Goal: Communication & Community: Answer question/provide support

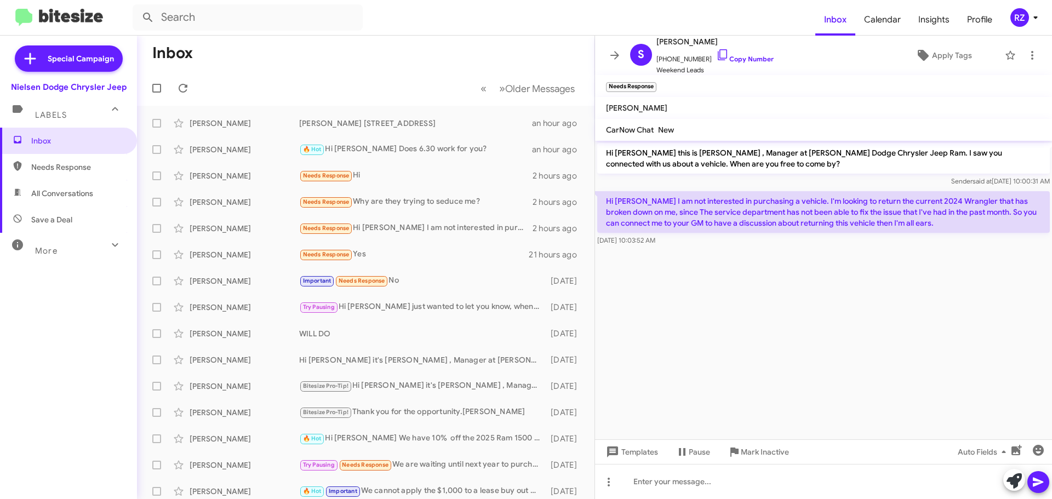
click at [798, 337] on cdk-virtual-scroll-viewport "Hi [PERSON_NAME] this is [PERSON_NAME] , Manager at [PERSON_NAME] Dodge Chrysle…" at bounding box center [823, 290] width 457 height 299
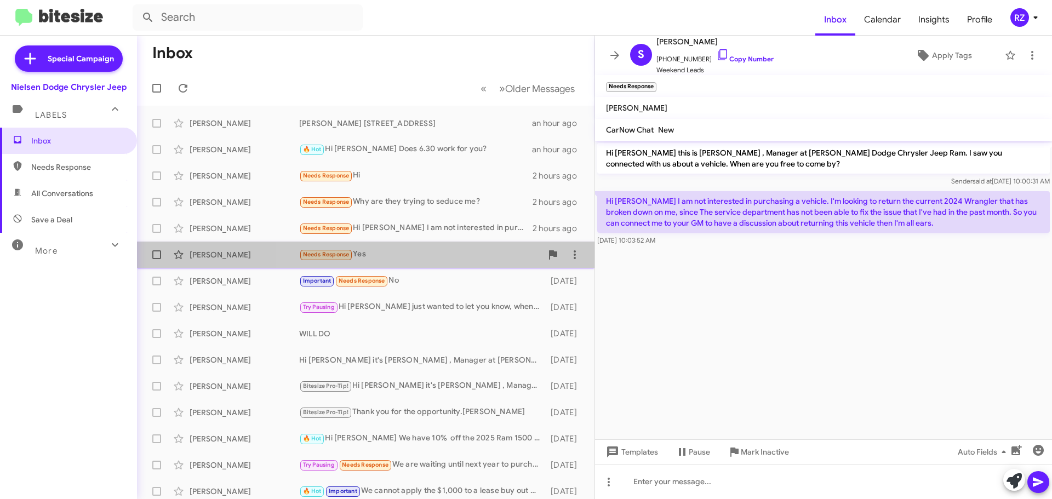
click at [444, 258] on div "Needs Response Yes" at bounding box center [420, 254] width 243 height 13
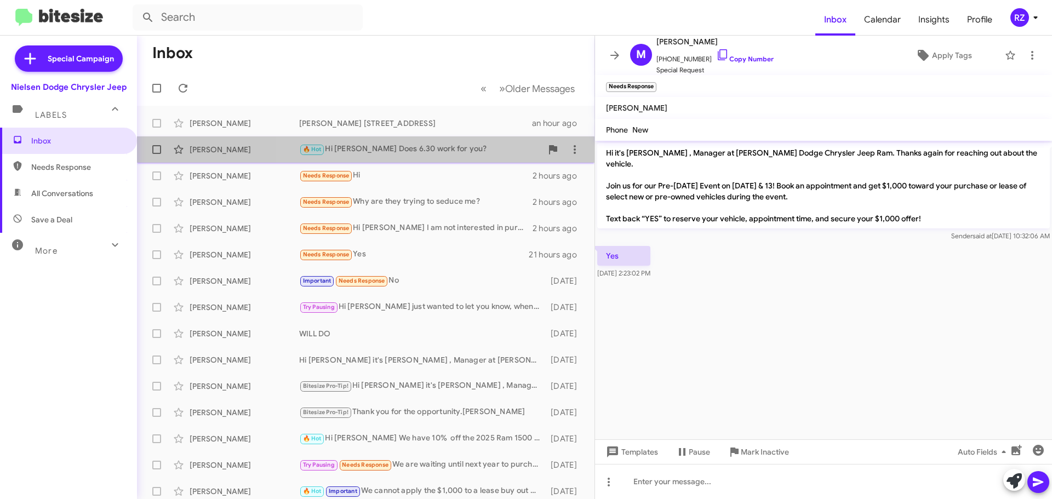
click at [491, 155] on div "🔥 Hot Hi [PERSON_NAME] Does 6.30 work for you?" at bounding box center [420, 149] width 243 height 13
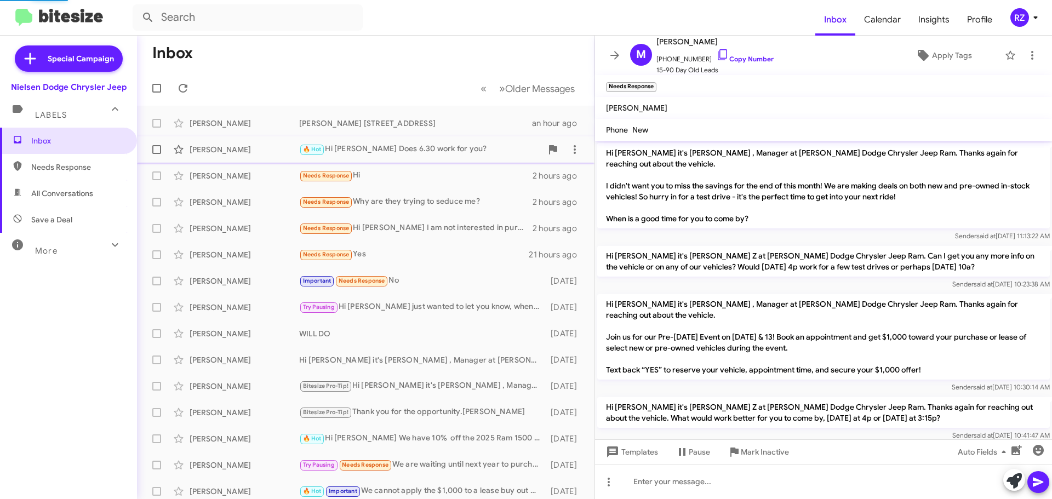
scroll to position [73, 0]
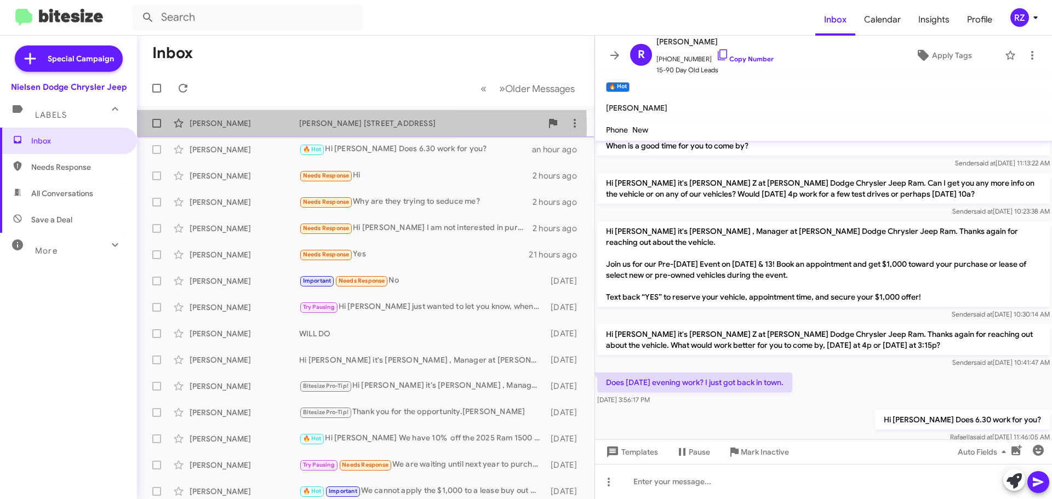
click at [243, 128] on div "[PERSON_NAME]" at bounding box center [245, 123] width 110 height 11
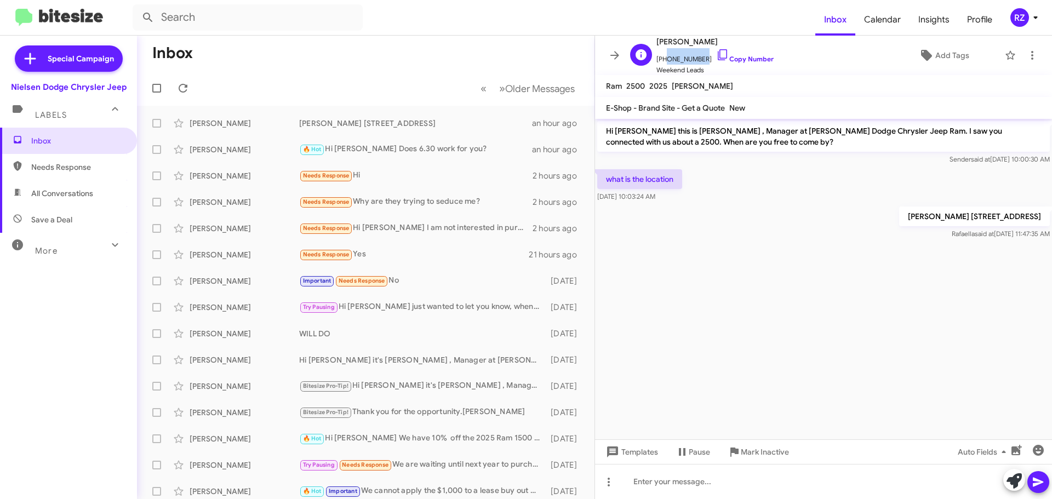
drag, startPoint x: 698, startPoint y: 58, endPoint x: 664, endPoint y: 60, distance: 34.0
click at [664, 60] on span "[PHONE_NUMBER] Copy Number" at bounding box center [714, 56] width 117 height 16
copy span "8482030712"
